Goal: Task Accomplishment & Management: Use online tool/utility

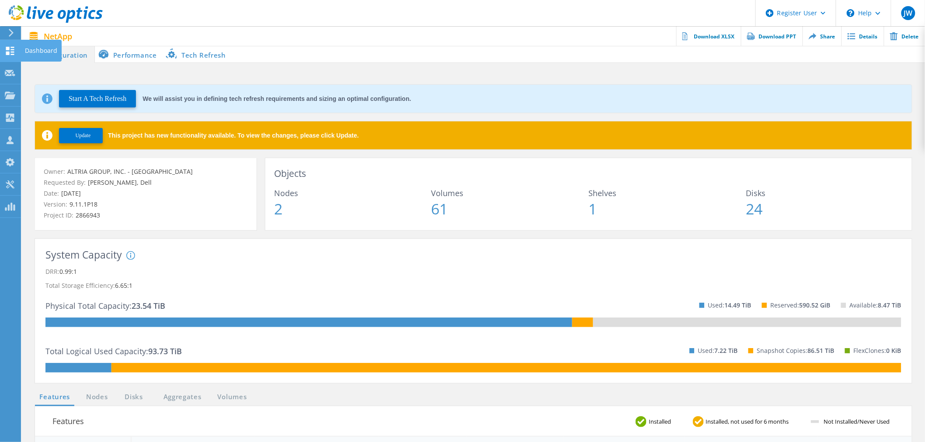
click at [30, 48] on div "Dashboard" at bounding box center [41, 51] width 32 height 6
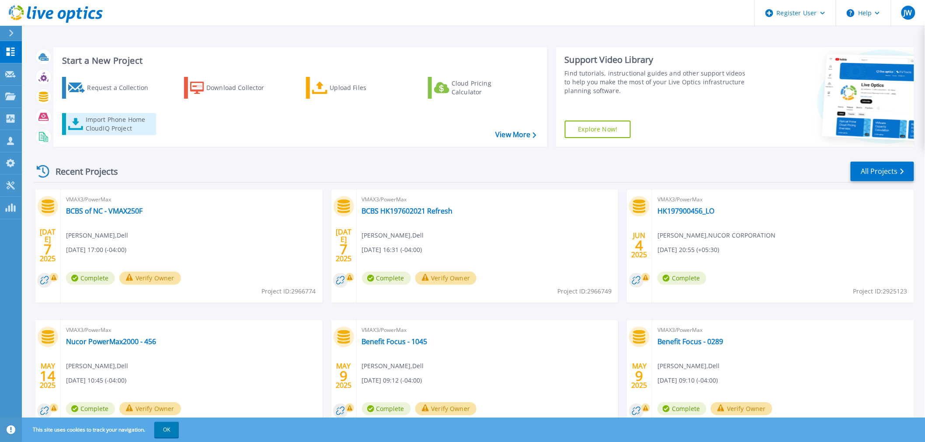
click at [97, 132] on div "Import Phone Home CloudIQ Project" at bounding box center [120, 123] width 68 height 17
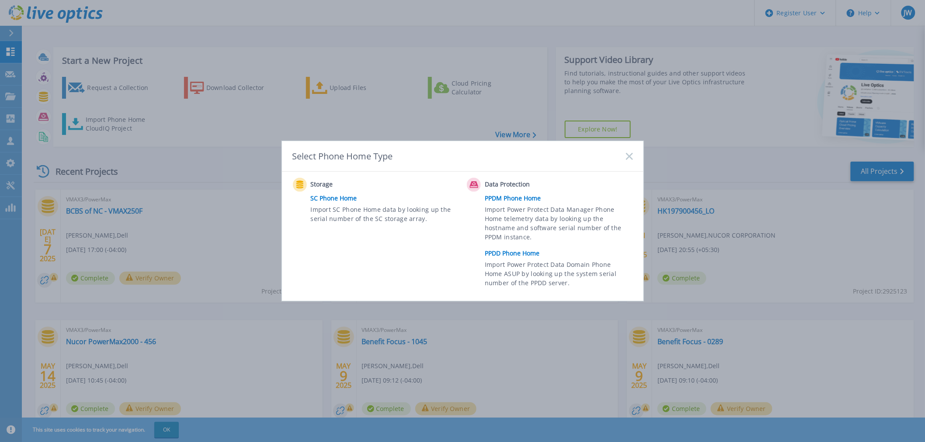
click at [630, 159] on icon at bounding box center [629, 156] width 7 height 7
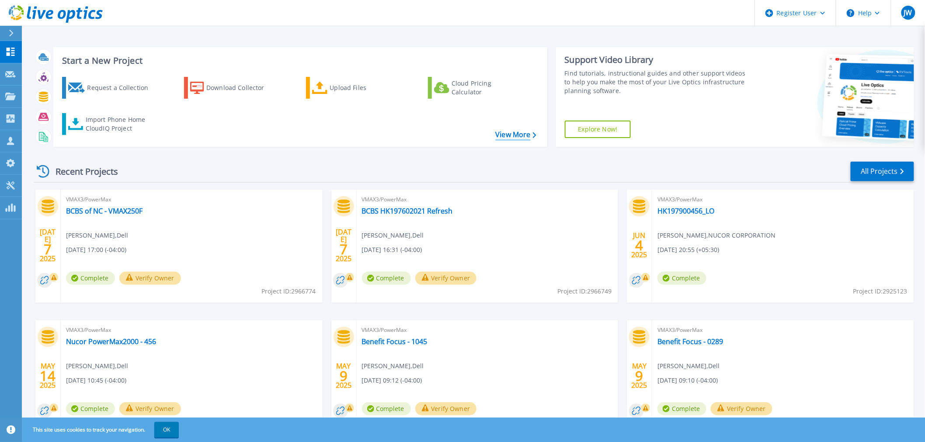
click at [527, 136] on link "View More" at bounding box center [515, 135] width 41 height 8
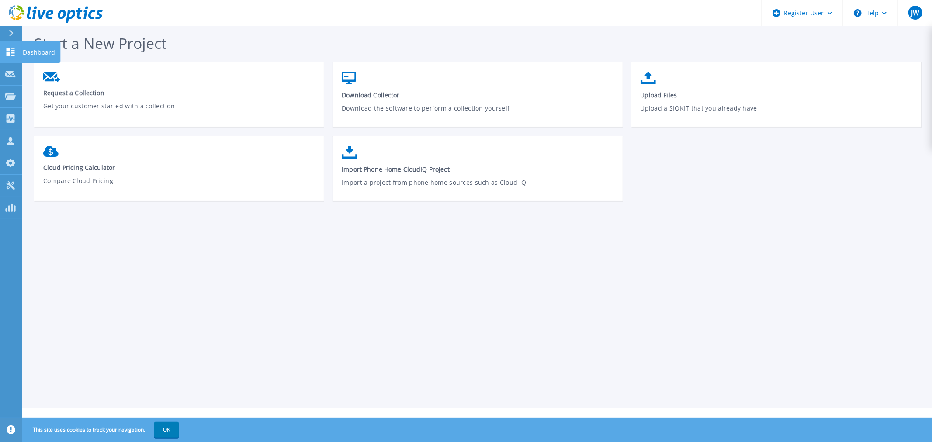
click at [11, 48] on icon at bounding box center [11, 52] width 8 height 8
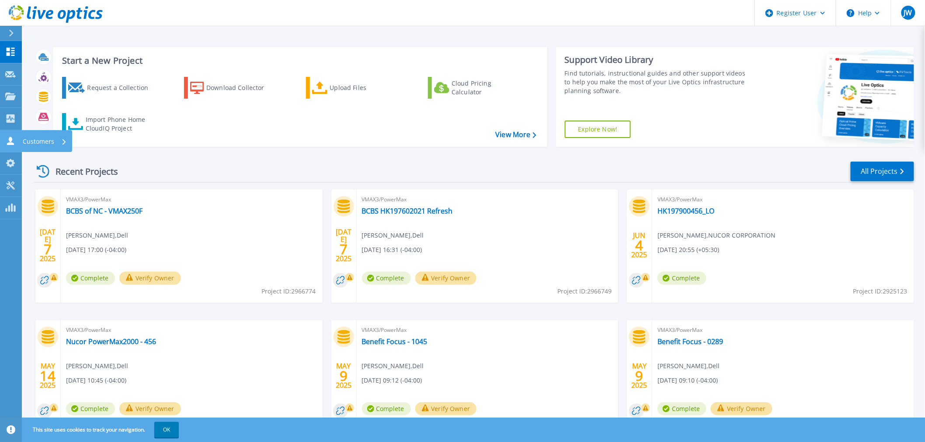
click at [18, 136] on link "Customers Customers" at bounding box center [11, 141] width 22 height 22
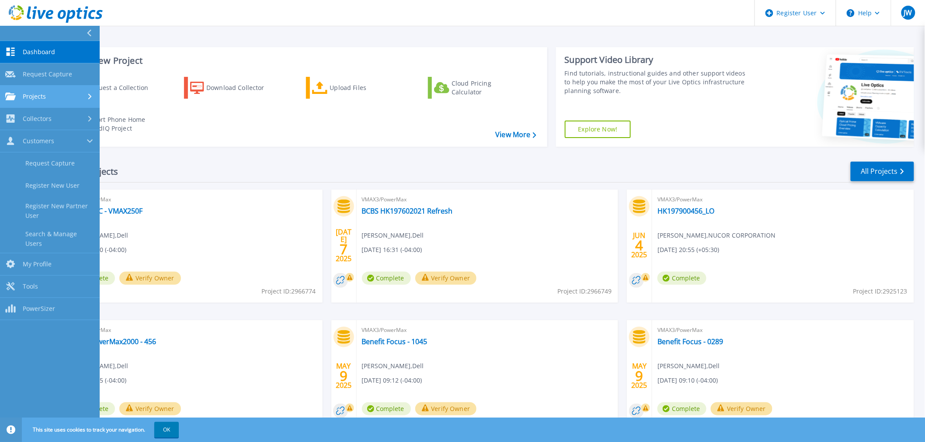
click at [21, 101] on link "Projects Projects" at bounding box center [50, 97] width 100 height 22
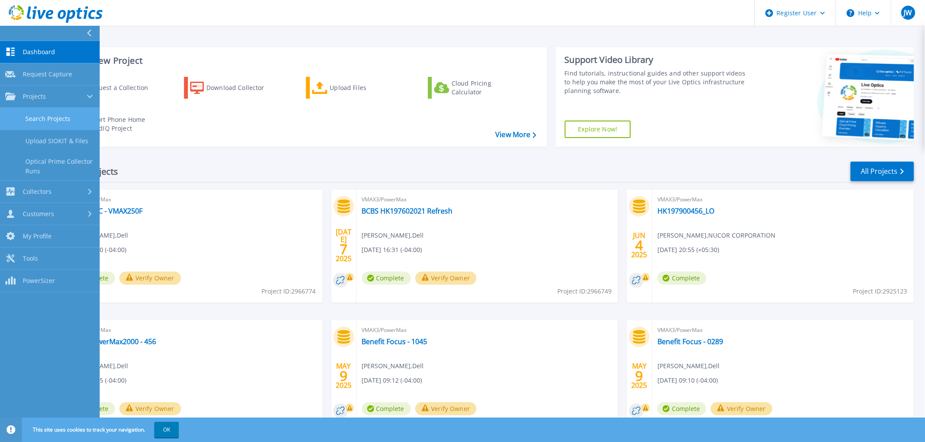
click at [43, 118] on link "Search Projects" at bounding box center [50, 119] width 100 height 22
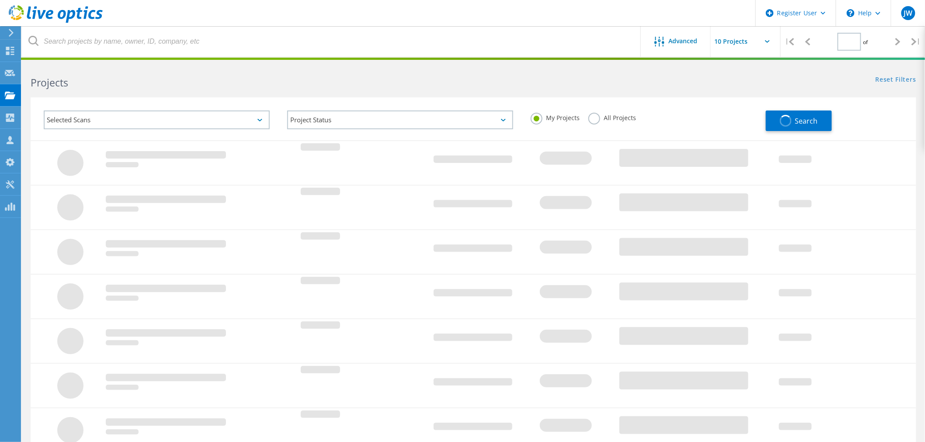
type input "1"
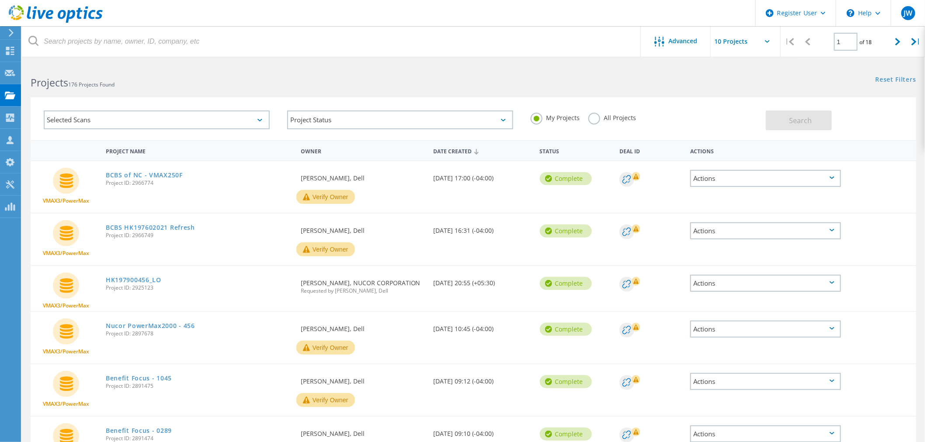
click at [601, 116] on label "All Projects" at bounding box center [612, 117] width 48 height 8
click at [0, 0] on input "All Projects" at bounding box center [0, 0] width 0 height 0
click at [261, 119] on icon at bounding box center [259, 120] width 5 height 3
click at [233, 90] on div "Selected Scans Project Status In Progress Complete Published Anonymous Archived…" at bounding box center [473, 114] width 903 height 54
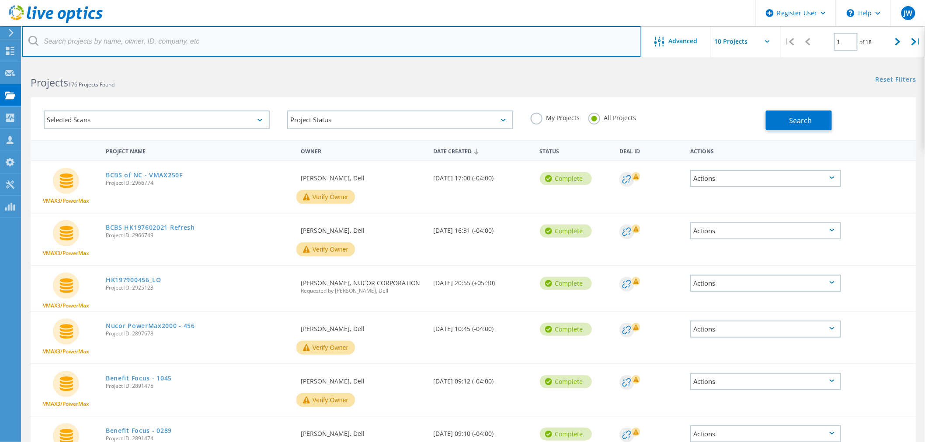
click at [131, 41] on input "text" at bounding box center [331, 41] width 619 height 31
type input "The Clearing House"
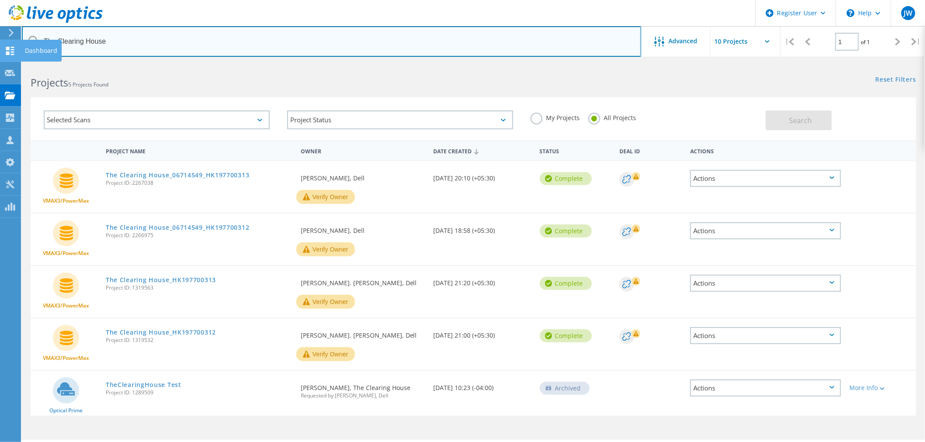
drag, startPoint x: 127, startPoint y: 42, endPoint x: 10, endPoint y: 42, distance: 116.7
click at [10, 63] on div "Register User \n Help Explore Helpful Articles Contact Support JW Dell User Jos…" at bounding box center [462, 264] width 925 height 403
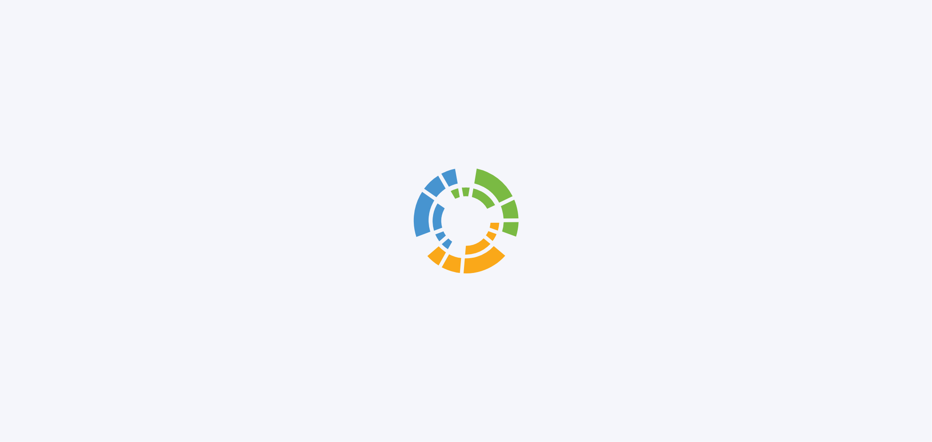
click at [112, 38] on div at bounding box center [466, 221] width 932 height 442
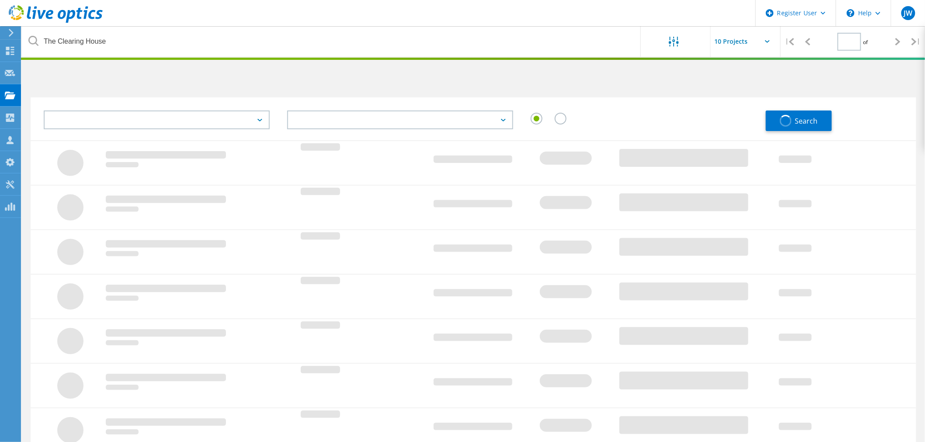
type input "1"
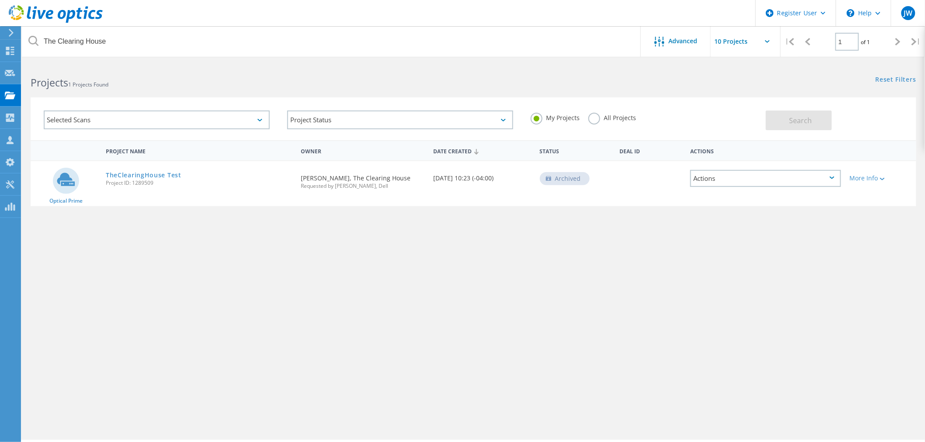
click at [591, 116] on label "All Projects" at bounding box center [612, 117] width 48 height 8
click at [0, 0] on input "All Projects" at bounding box center [0, 0] width 0 height 0
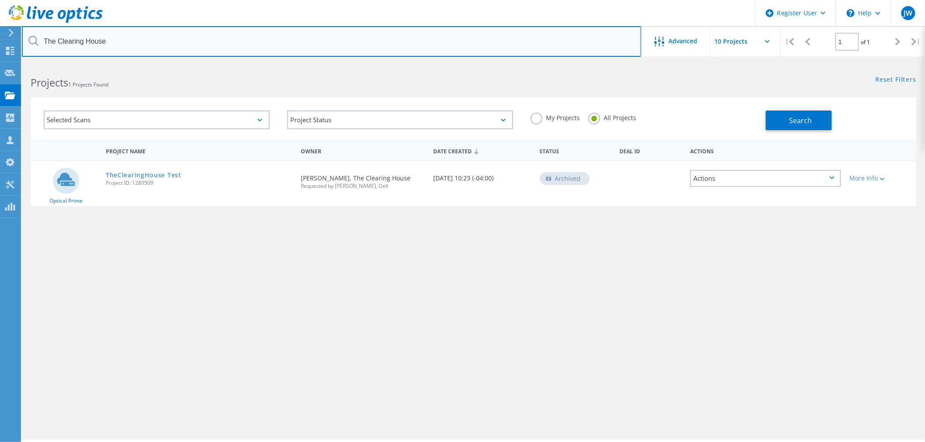
drag, startPoint x: 120, startPoint y: 41, endPoint x: 11, endPoint y: 39, distance: 108.8
click at [11, 63] on div "Register User \n Help Explore Helpful Articles Contact Support JW Dell User [PE…" at bounding box center [462, 264] width 925 height 403
type input "T"
type input "TCH"
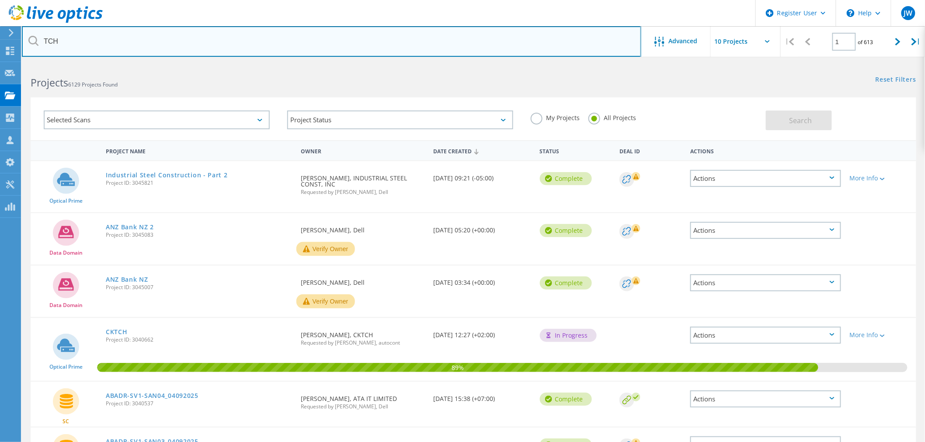
click at [286, 42] on input "TCH" at bounding box center [331, 41] width 619 height 31
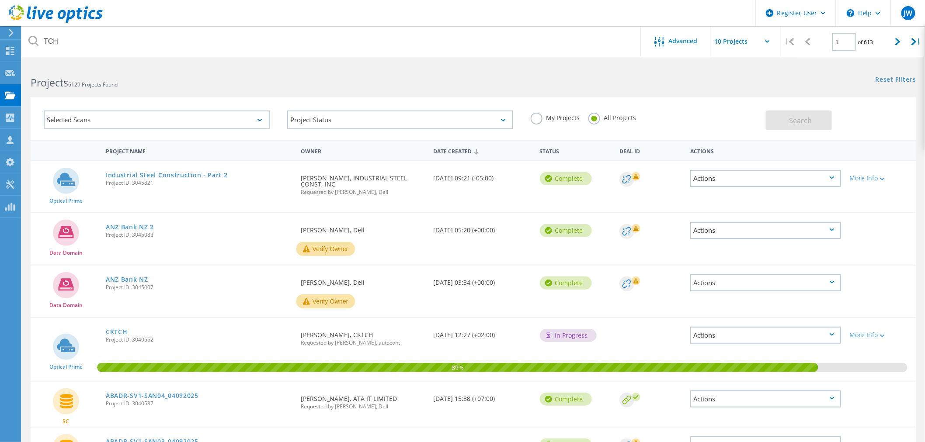
click at [260, 119] on icon at bounding box center [259, 120] width 5 height 3
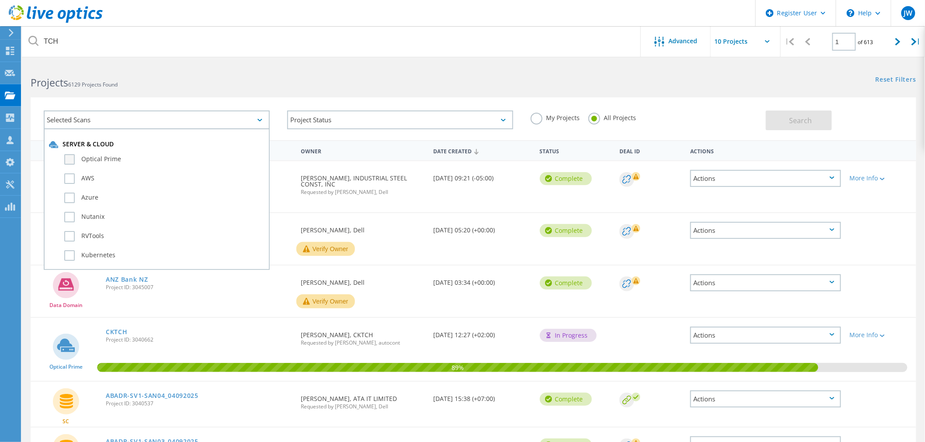
click at [69, 157] on label "Optical Prime" at bounding box center [164, 159] width 200 height 10
click at [0, 0] on input "Optical Prime" at bounding box center [0, 0] width 0 height 0
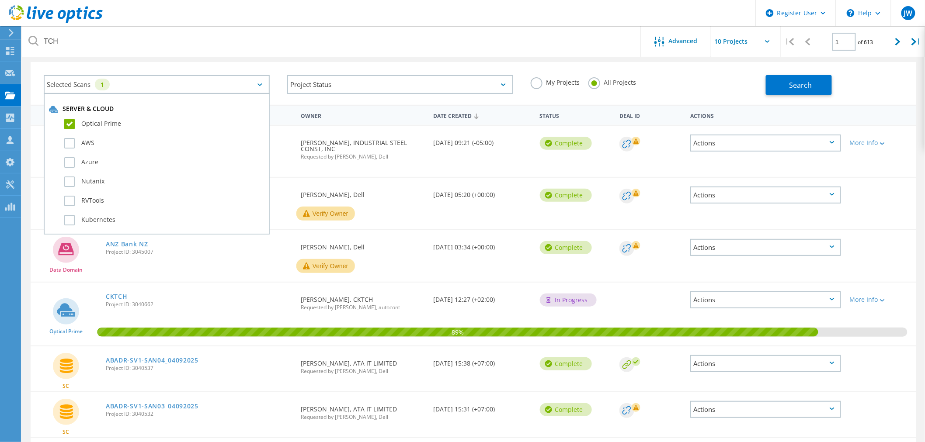
scroll to position [49, 0]
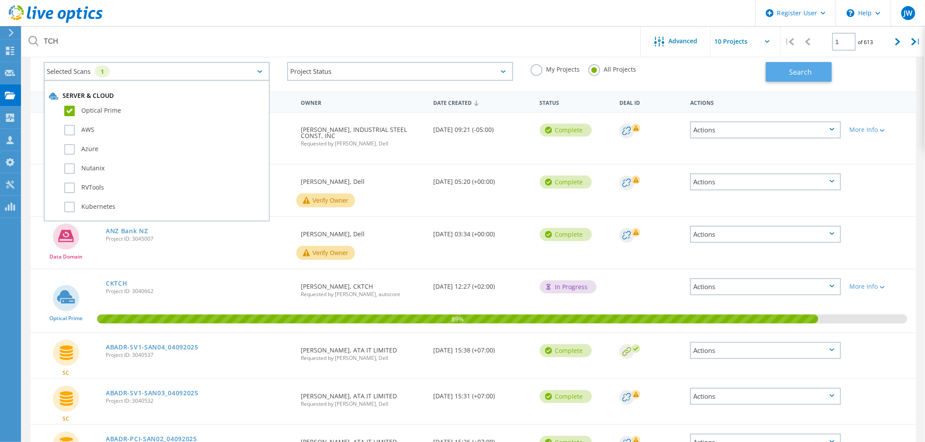
click at [794, 75] on span "Search" at bounding box center [800, 72] width 23 height 10
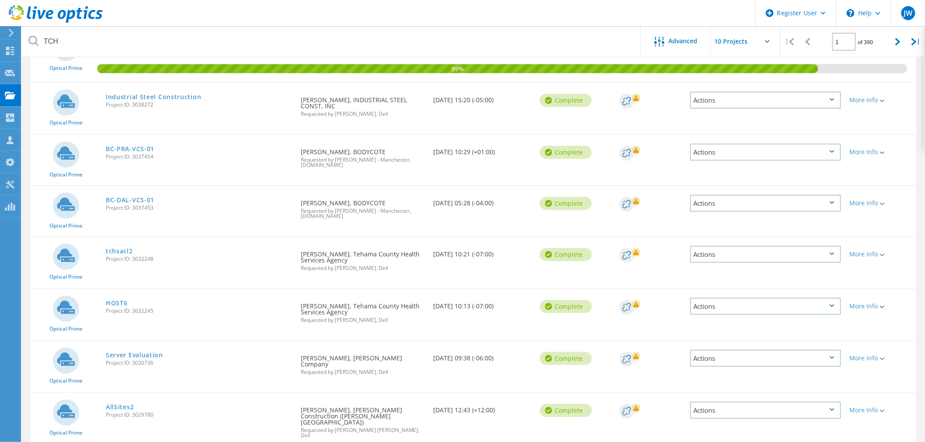
scroll to position [0, 0]
